Goal: Transaction & Acquisition: Purchase product/service

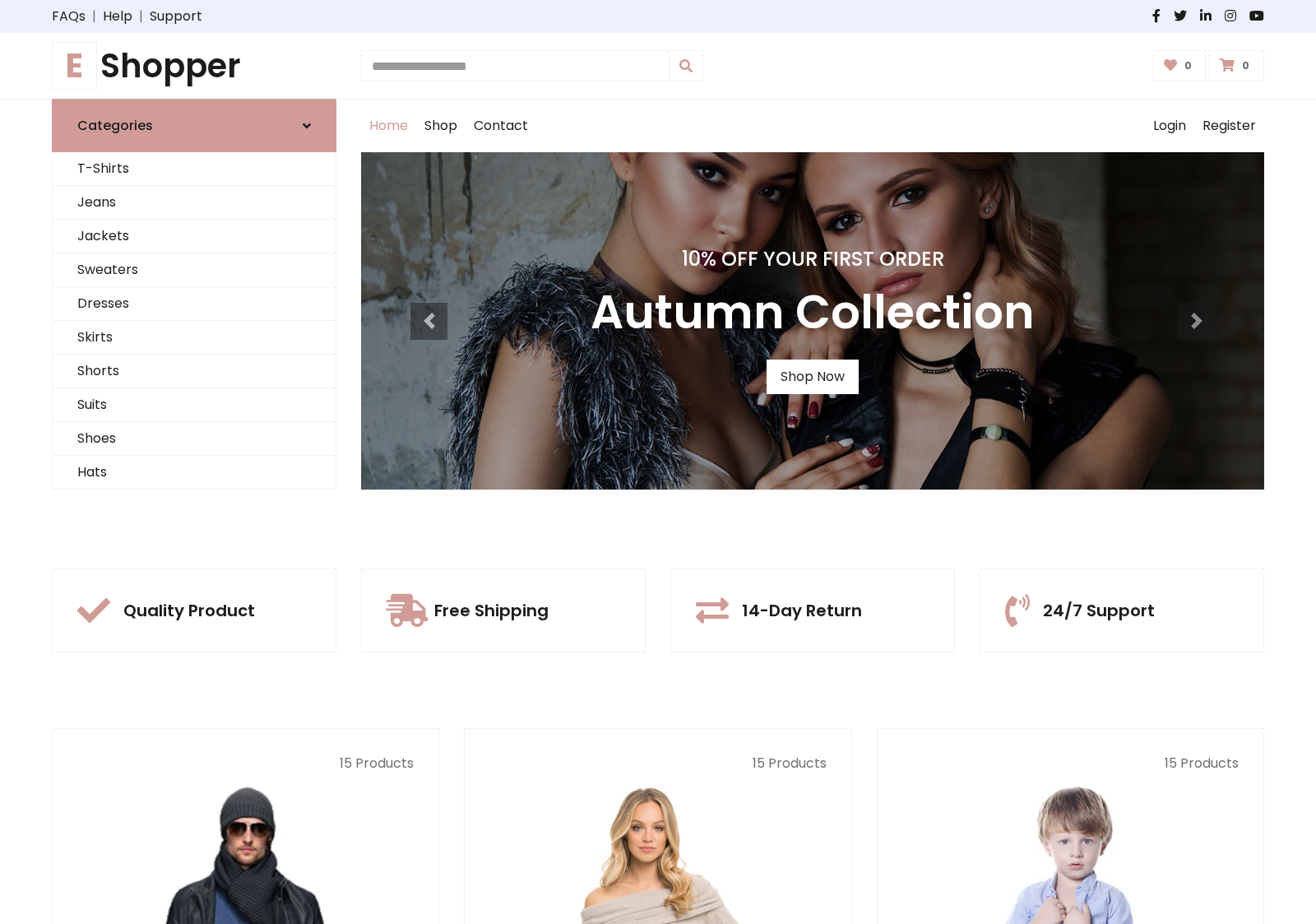
click at [658, 462] on div "10% Off Your First Order Autumn Collection Shop Now" at bounding box center [813, 321] width 904 height 337
click at [812, 376] on link "Shop Now" at bounding box center [813, 377] width 92 height 34
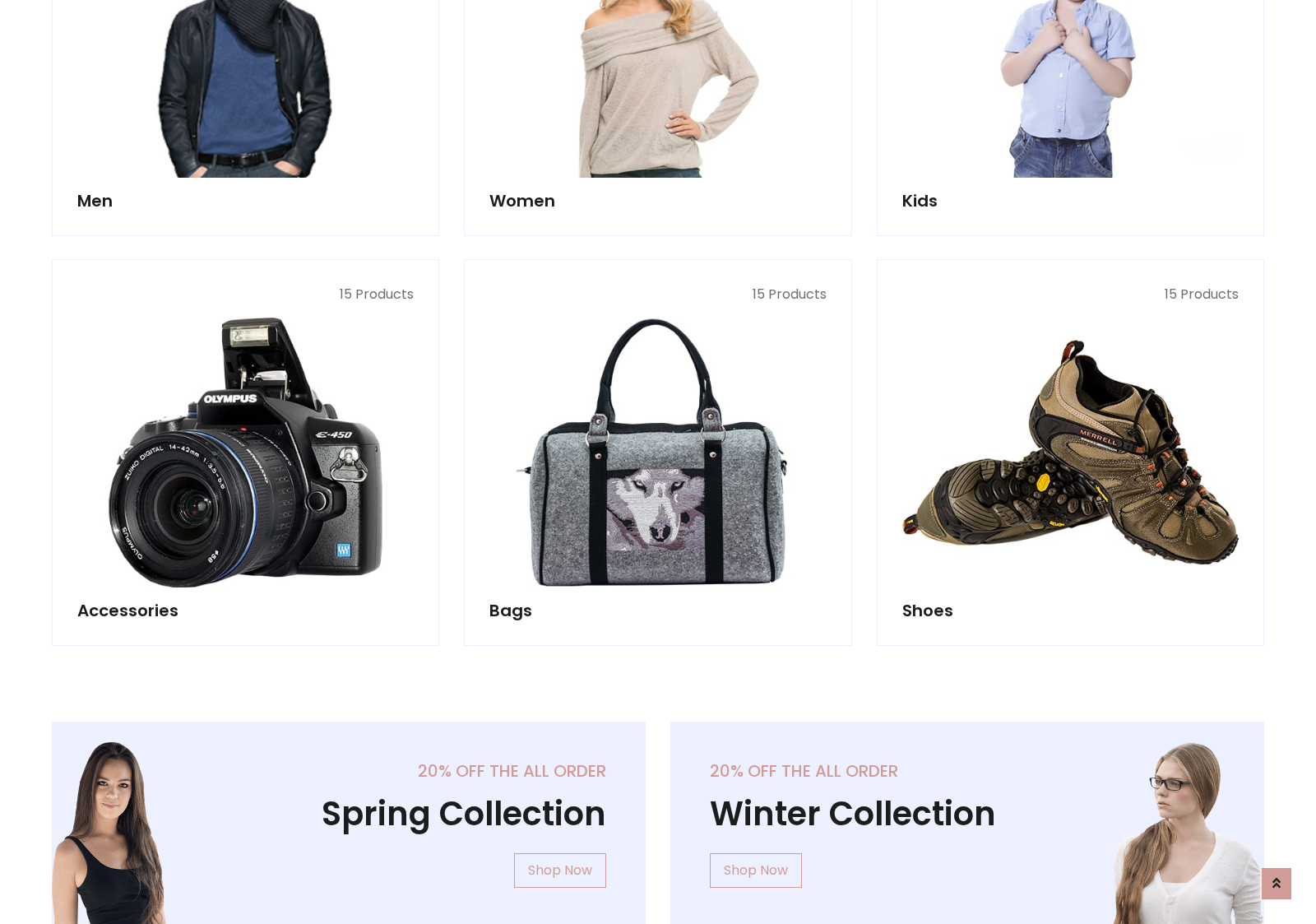
scroll to position [1641, 0]
